Goal: Transaction & Acquisition: Purchase product/service

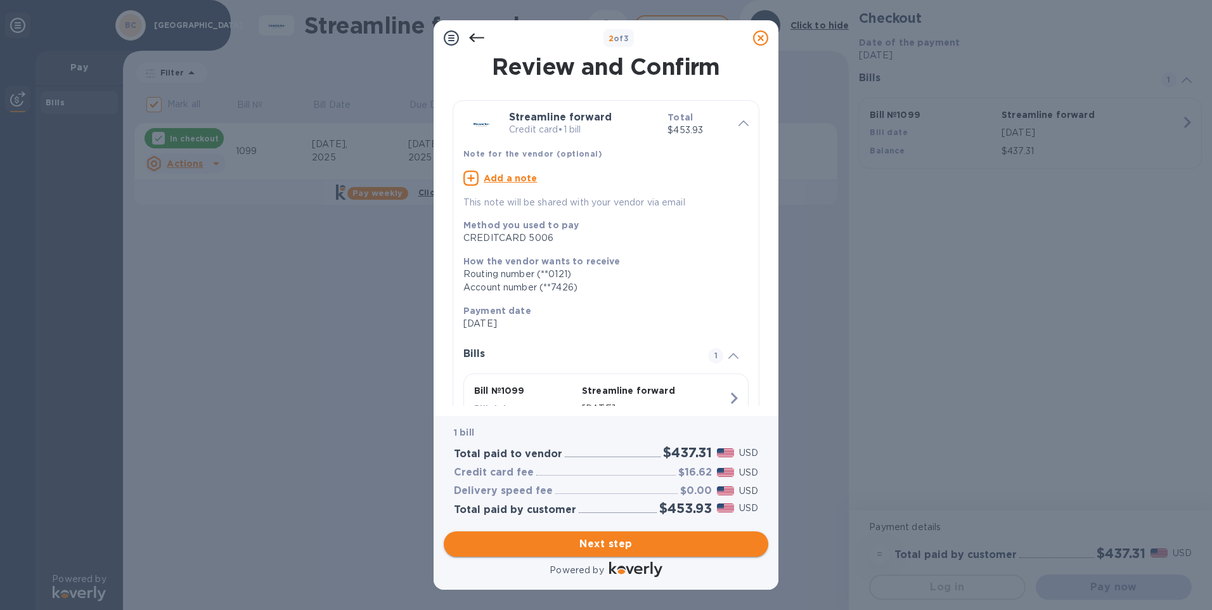
click at [619, 548] on span "Next step" at bounding box center [606, 543] width 304 height 15
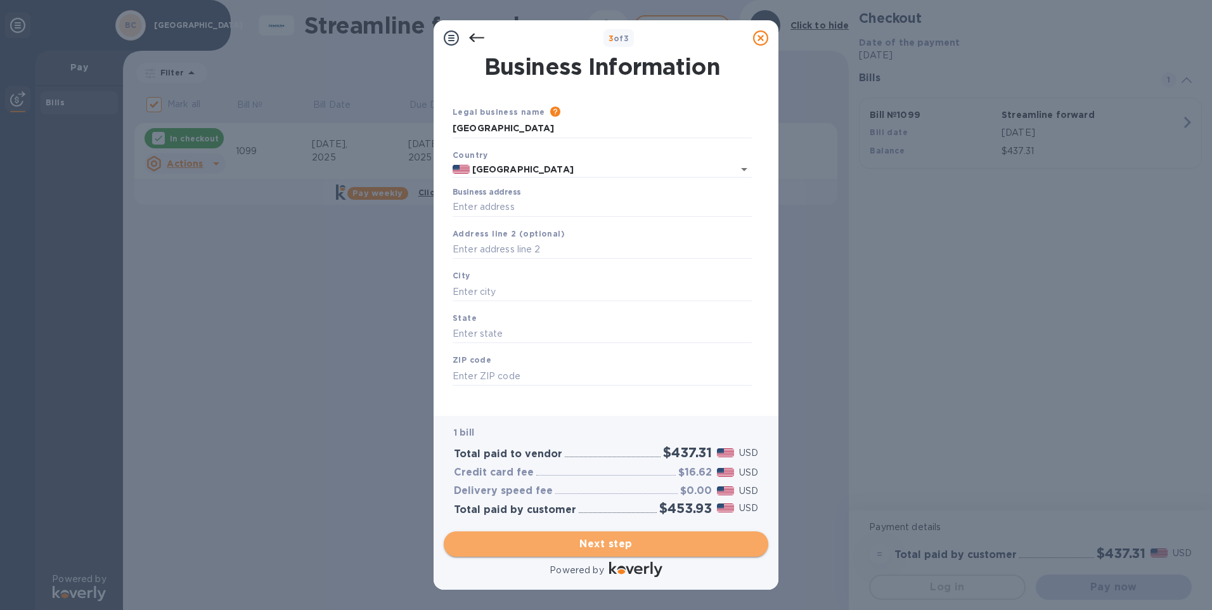
click at [608, 536] on span "Next step" at bounding box center [606, 543] width 304 height 15
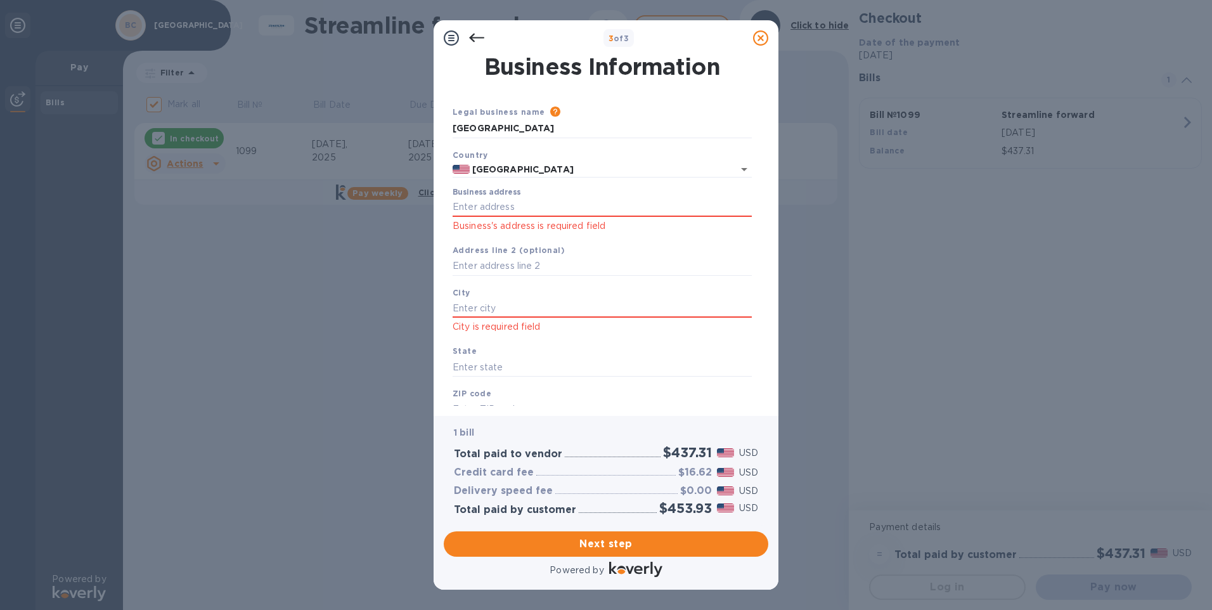
click at [475, 38] on icon at bounding box center [476, 38] width 15 height 9
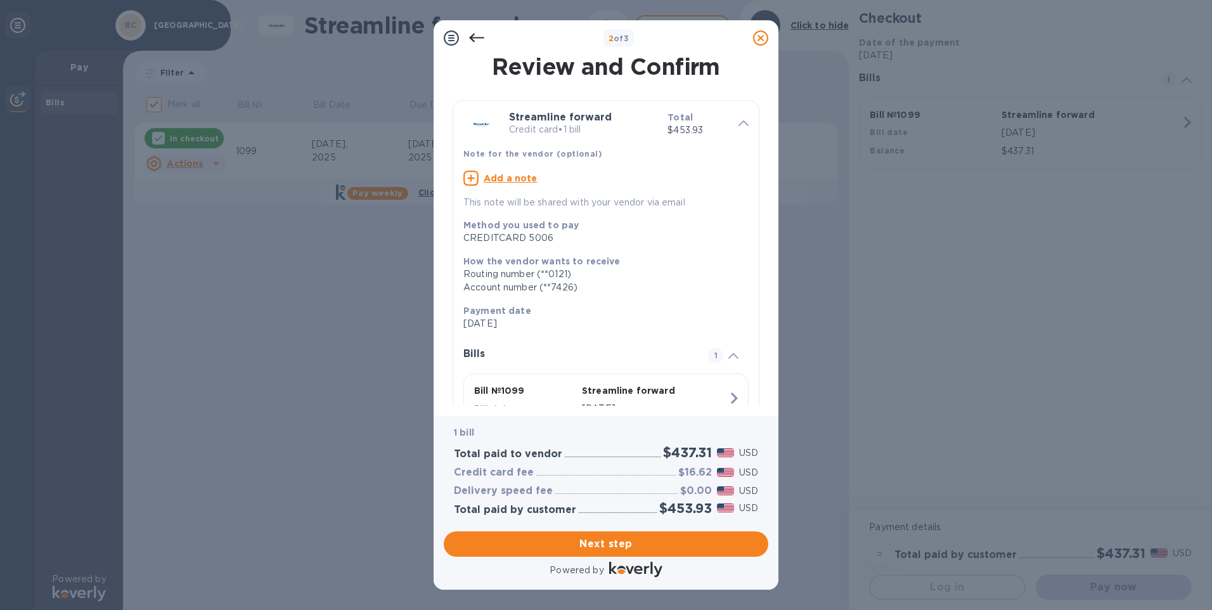
click at [478, 40] on icon at bounding box center [476, 37] width 15 height 15
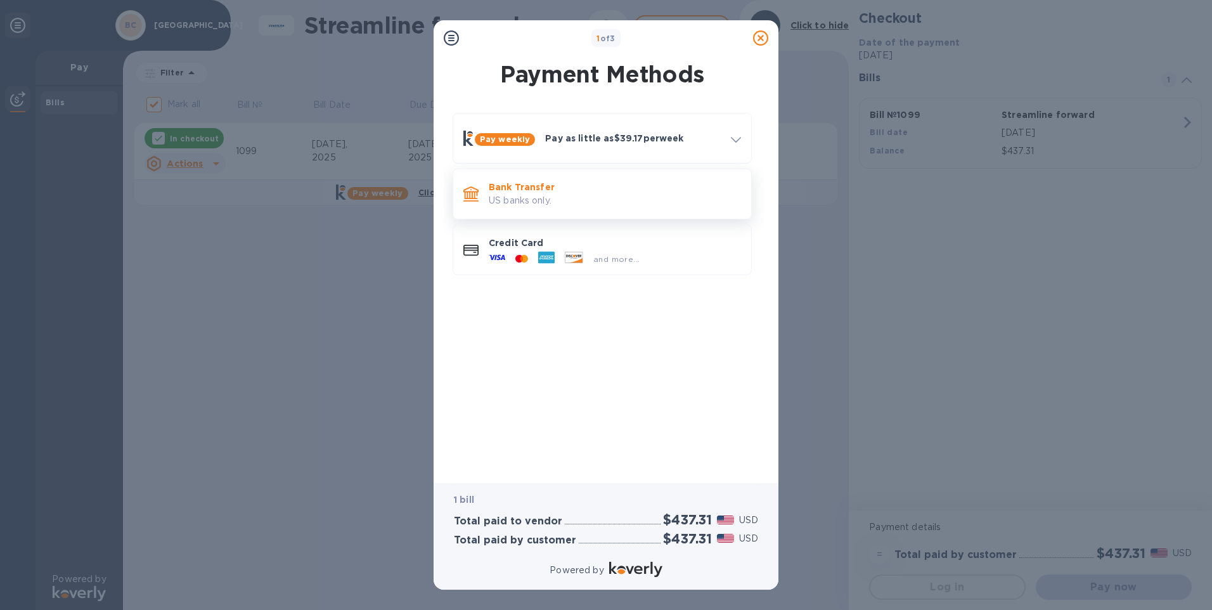
click at [548, 203] on p "US banks only." at bounding box center [615, 200] width 252 height 13
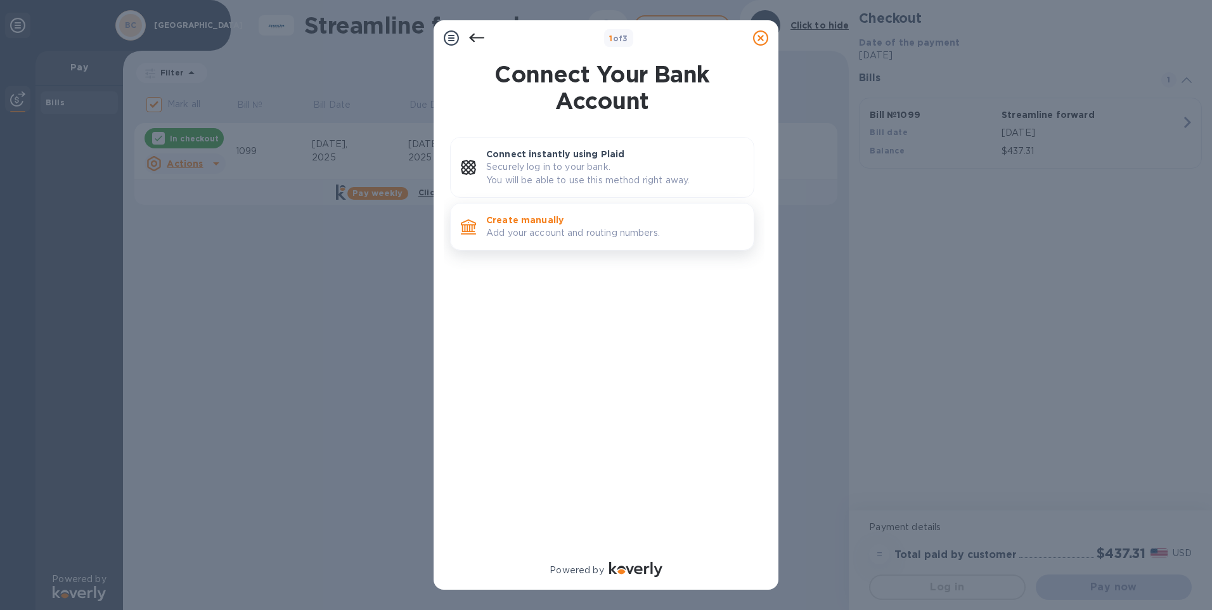
click at [600, 240] on div "Create manually Add your account and routing numbers." at bounding box center [614, 227] width 267 height 36
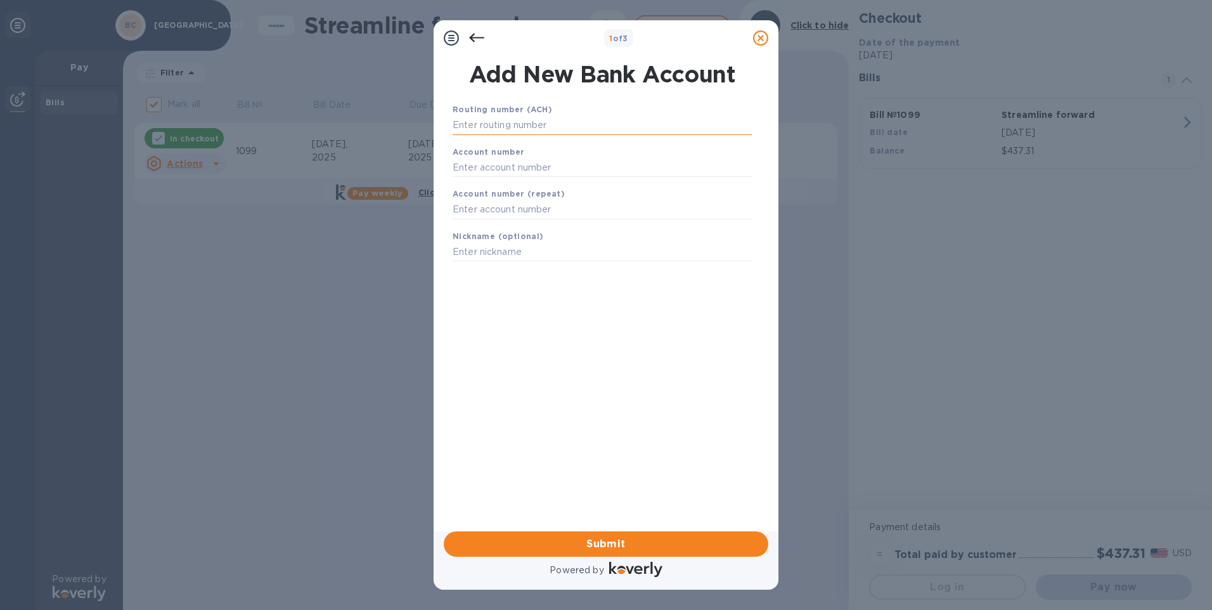
click at [508, 131] on input "text" at bounding box center [602, 125] width 299 height 19
click at [467, 123] on input "text" at bounding box center [602, 125] width 299 height 19
type input "021000021"
click at [473, 188] on input "text" at bounding box center [602, 183] width 299 height 19
type input "501465895"
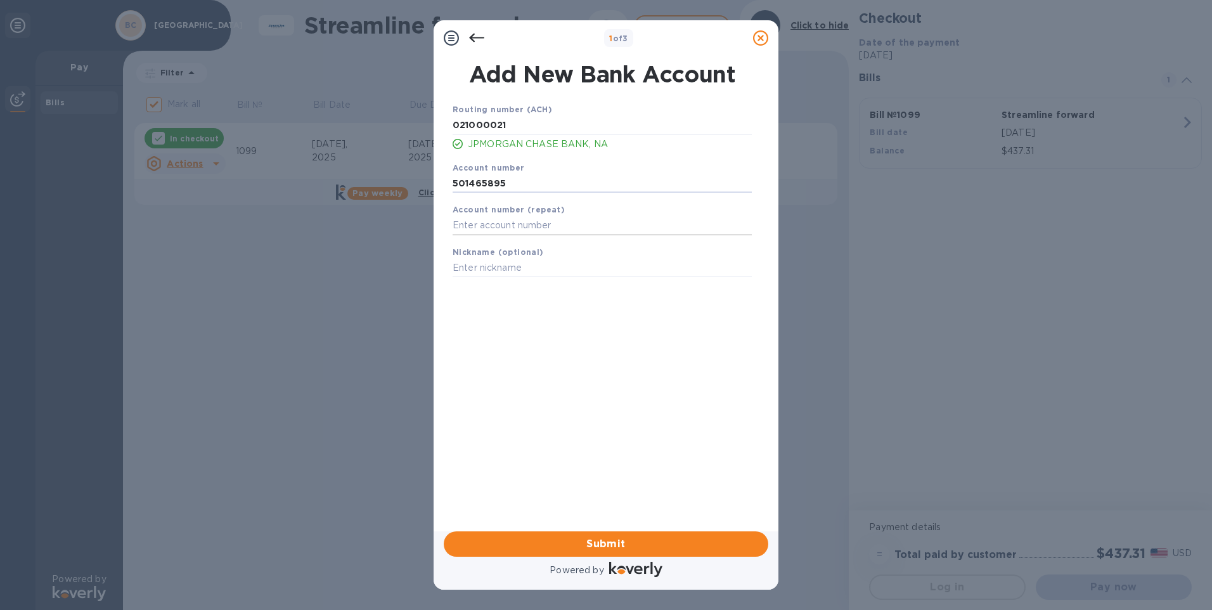
click at [477, 219] on input "text" at bounding box center [602, 225] width 299 height 19
type input "501465895"
click at [581, 550] on span "Submit" at bounding box center [606, 543] width 304 height 15
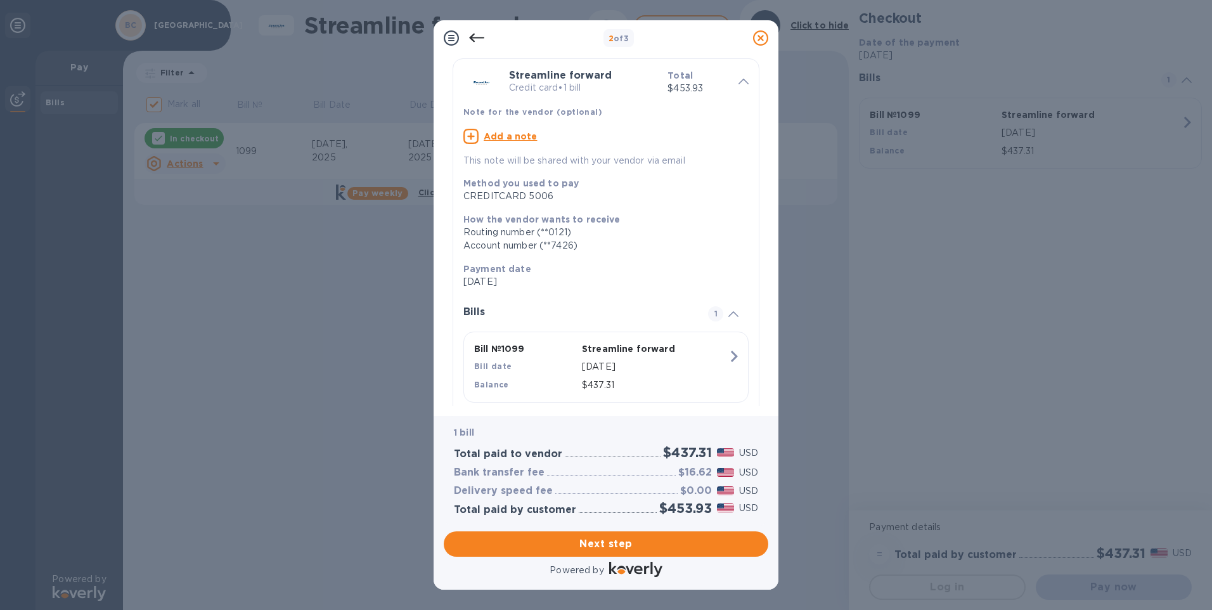
scroll to position [71, 0]
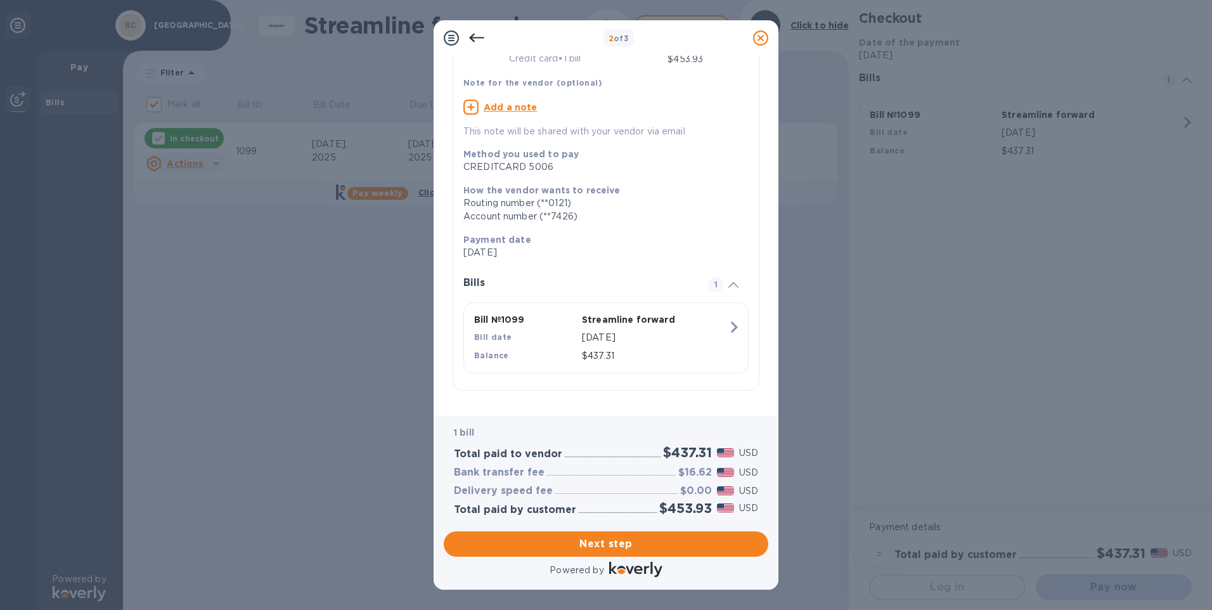
click at [467, 37] on div at bounding box center [476, 37] width 25 height 25
click at [472, 37] on icon at bounding box center [476, 38] width 15 height 9
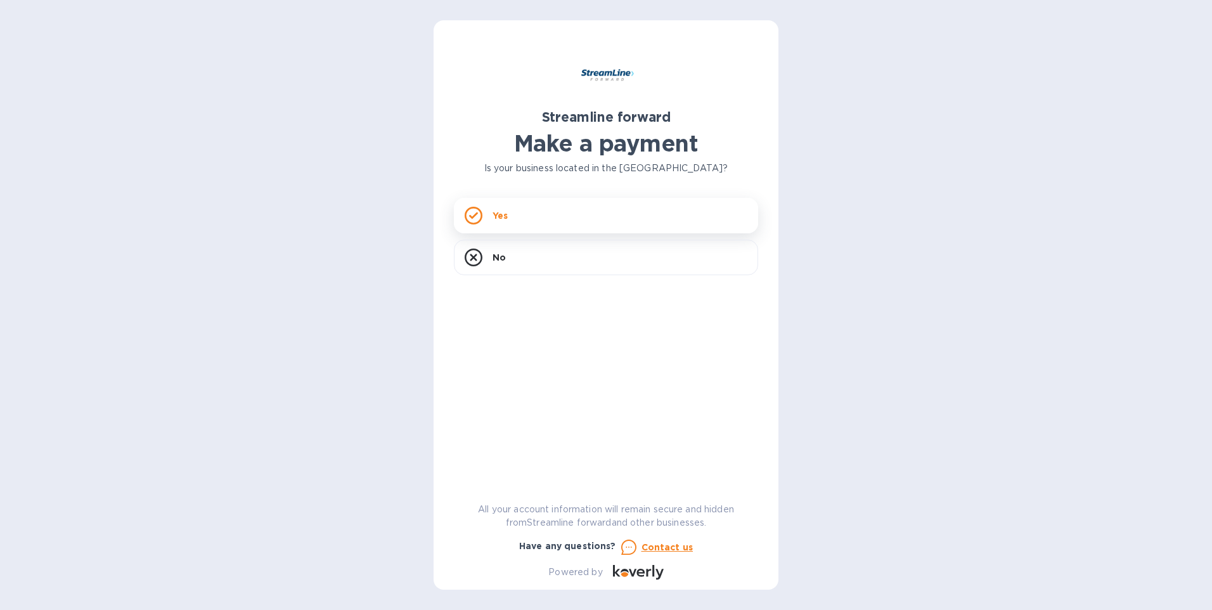
click at [582, 203] on div "Yes" at bounding box center [606, 215] width 304 height 35
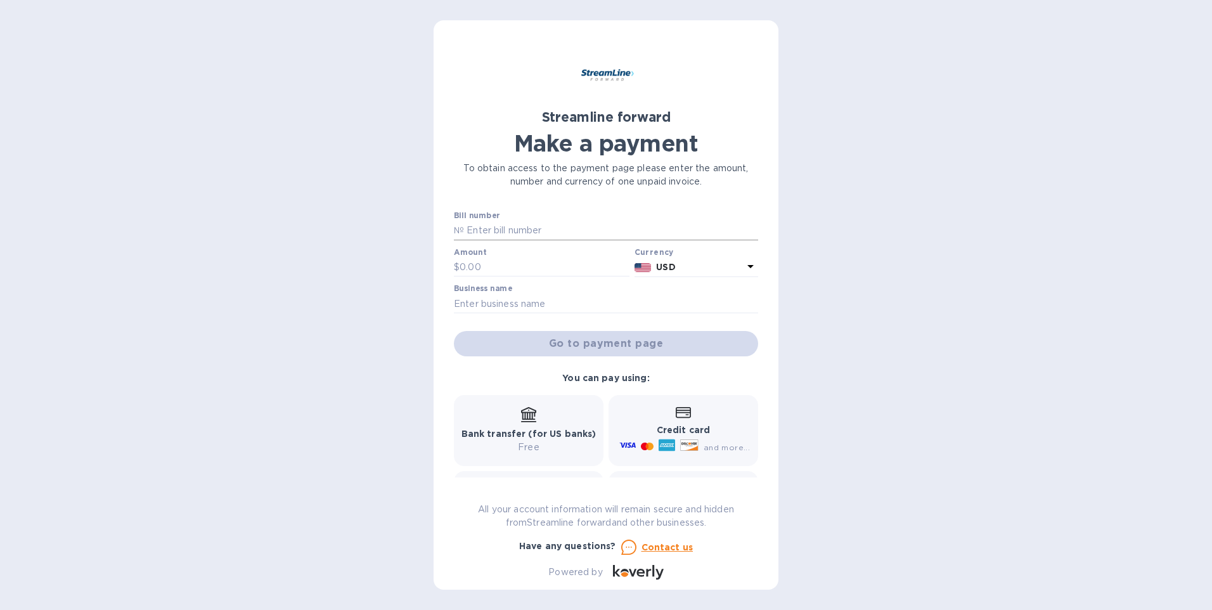
click at [496, 229] on input "text" at bounding box center [611, 230] width 294 height 19
type input "1099"
type input "437.31"
type input "[GEOGRAPHIC_DATA]"
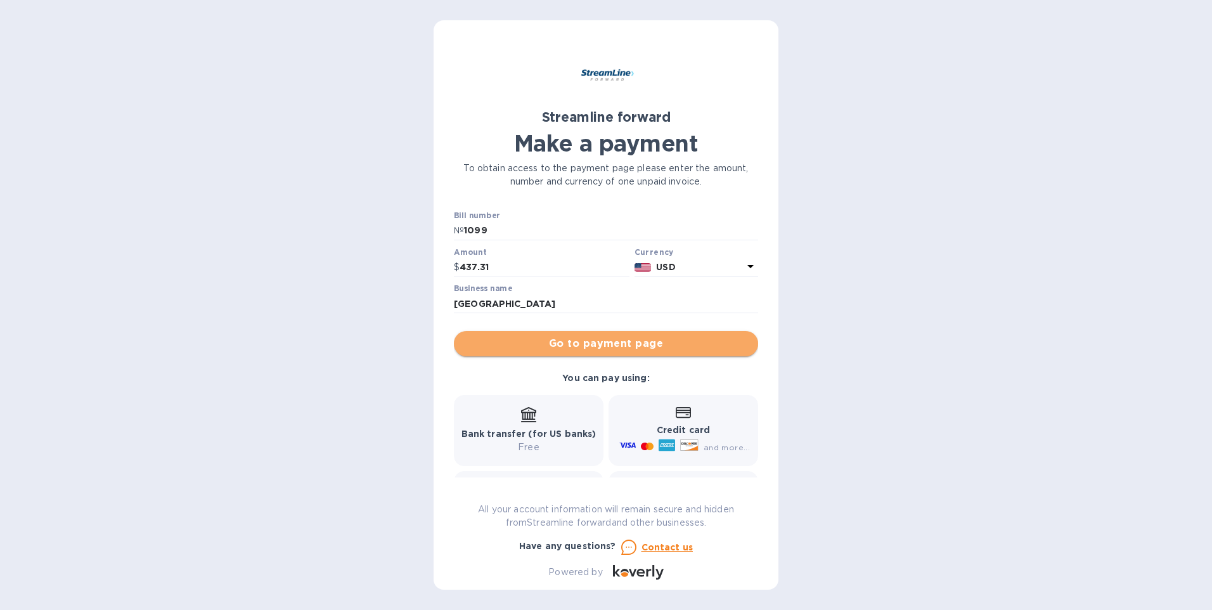
click at [623, 351] on button "Go to payment page" at bounding box center [606, 343] width 304 height 25
